Goal: Task Accomplishment & Management: Use online tool/utility

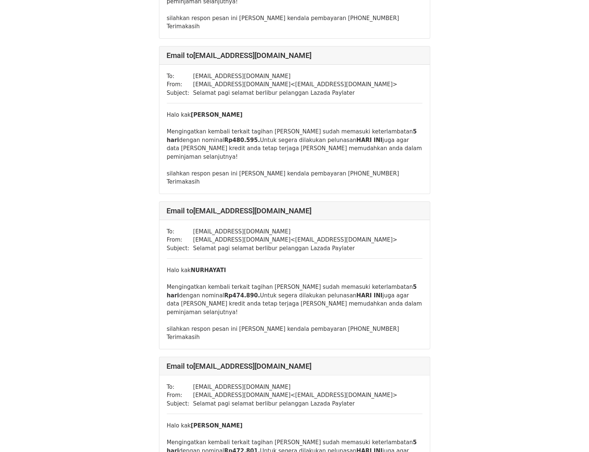
scroll to position [7029, 0]
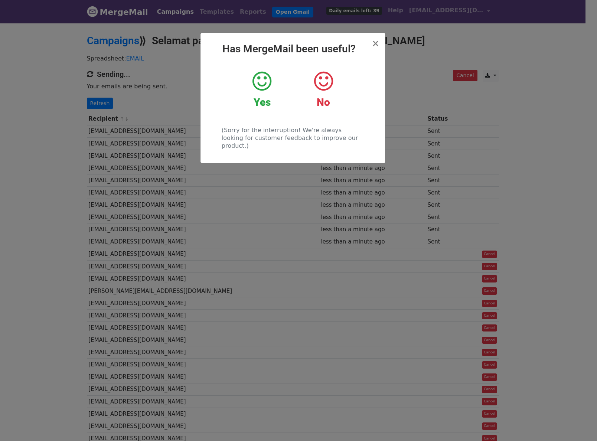
click at [269, 81] on icon at bounding box center [262, 81] width 19 height 22
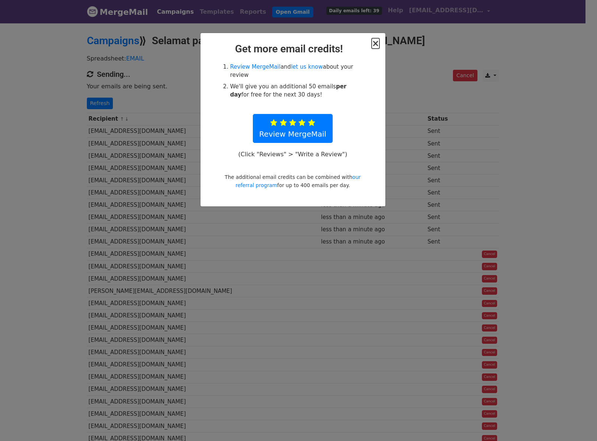
click at [374, 47] on span "×" at bounding box center [375, 43] width 7 height 10
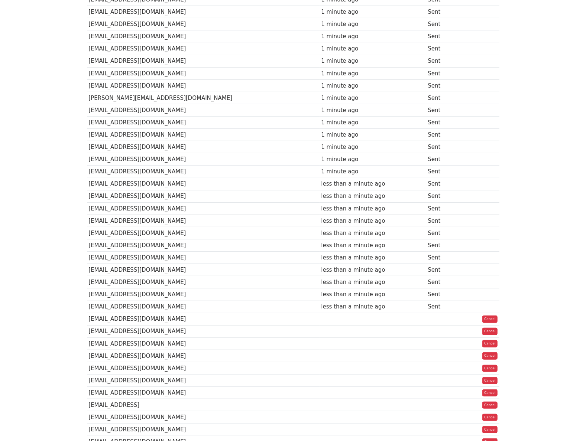
scroll to position [73, 0]
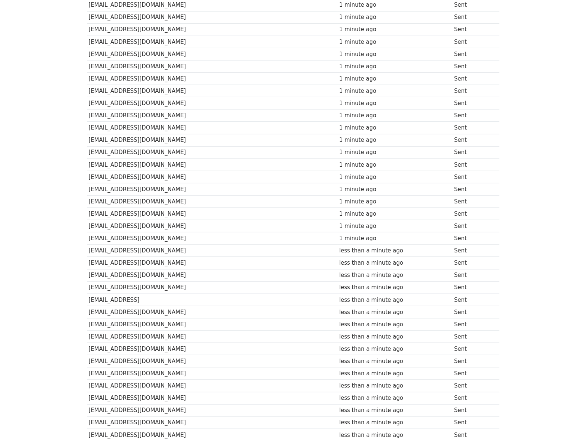
scroll to position [369, 0]
